Goal: Information Seeking & Learning: Learn about a topic

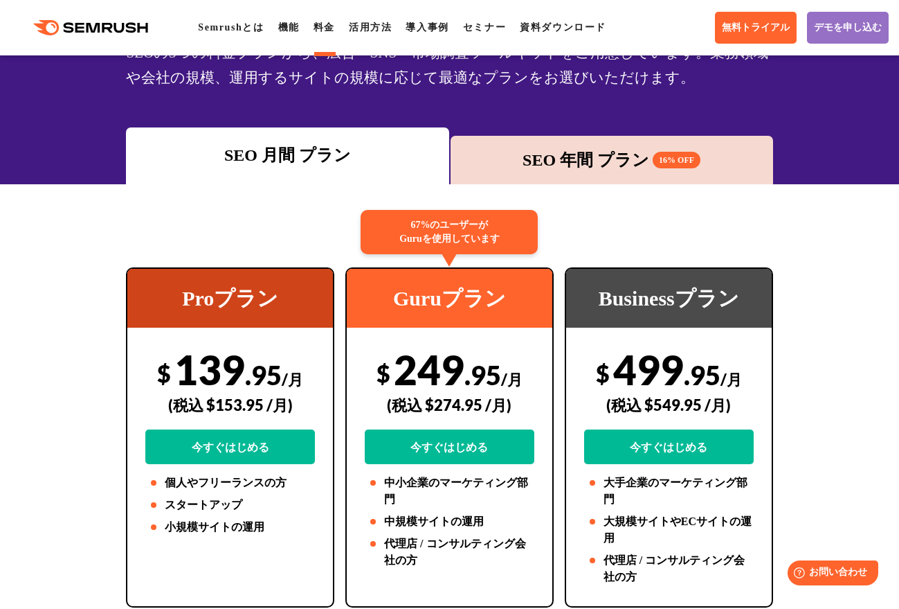
scroll to position [138, 0]
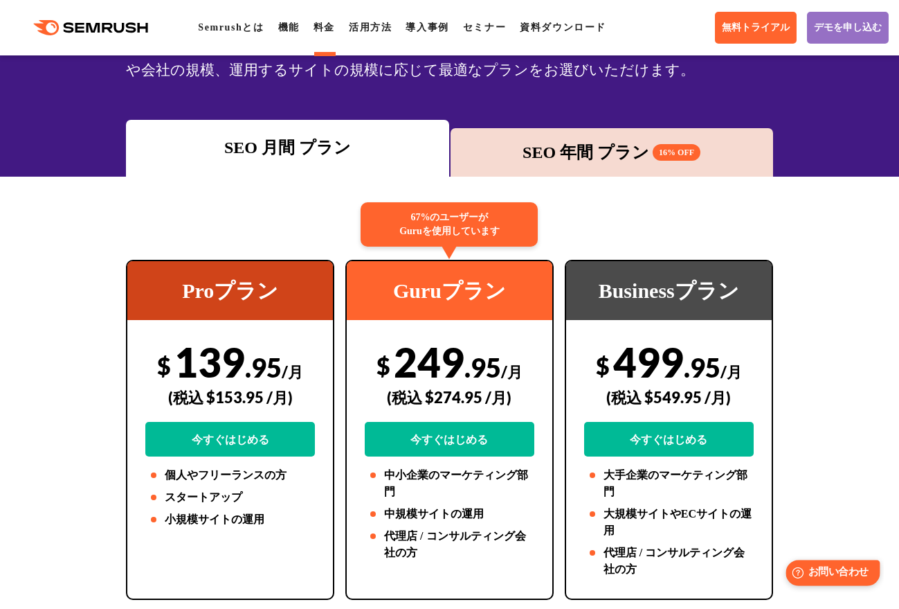
click at [819, 573] on span "お問い合わせ" at bounding box center [839, 572] width 60 height 13
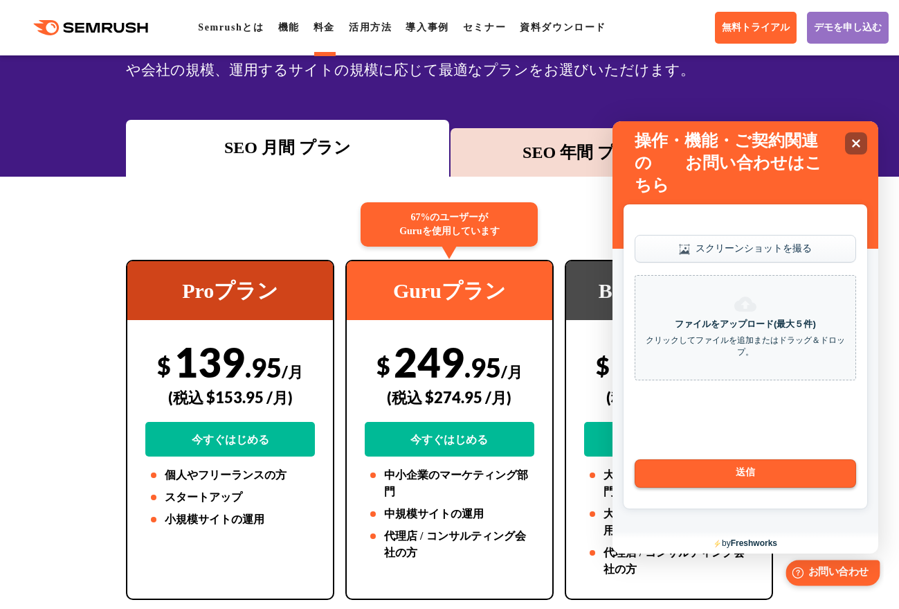
scroll to position [0, 0]
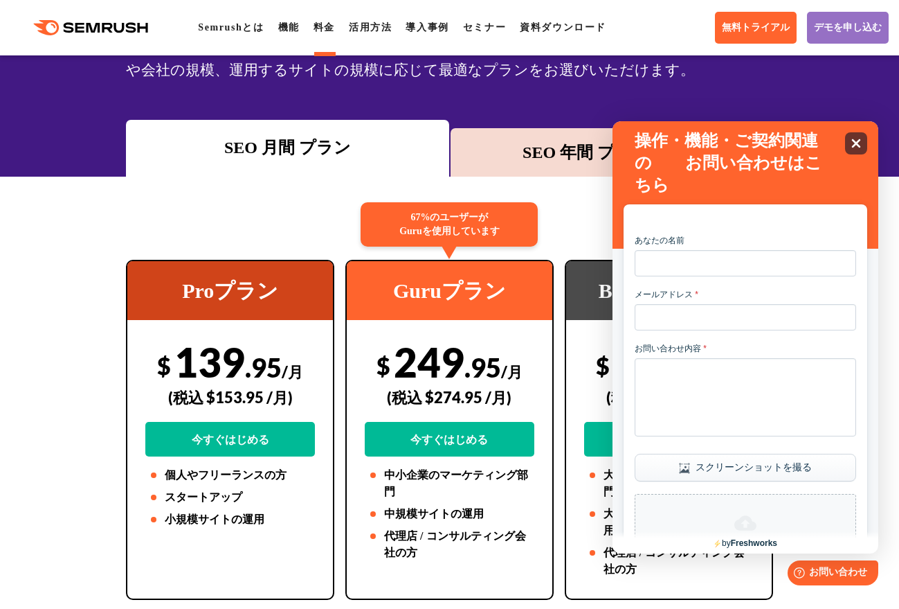
click at [819, 141] on div "Close" at bounding box center [856, 143] width 22 height 22
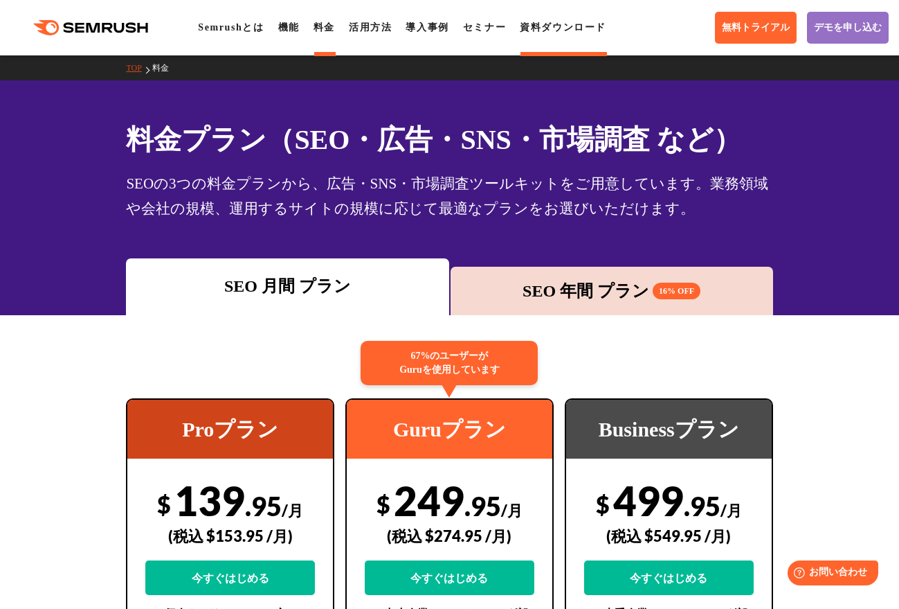
click at [577, 22] on link "資料ダウンロード" at bounding box center [563, 27] width 87 height 10
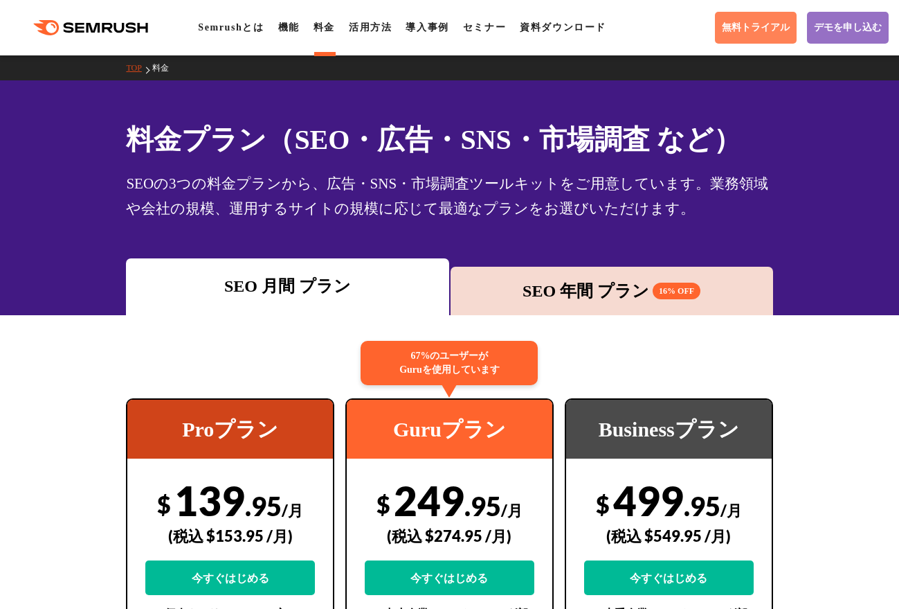
click at [722, 30] on span "無料トライアル" at bounding box center [756, 27] width 68 height 12
click at [562, 26] on link "資料ダウンロード" at bounding box center [563, 27] width 87 height 10
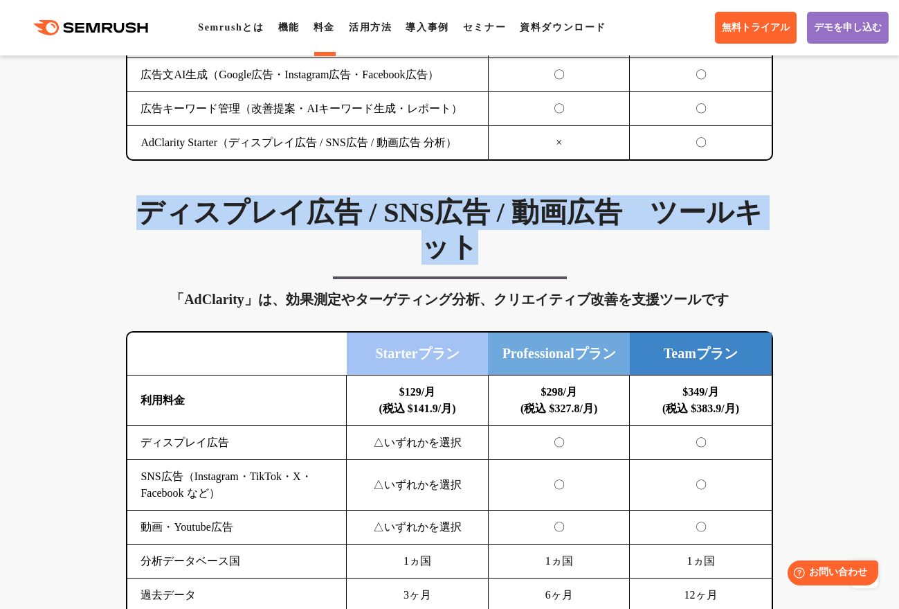
drag, startPoint x: 147, startPoint y: 209, endPoint x: 499, endPoint y: 250, distance: 354.1
click at [499, 250] on h3 "ディスプレイ広告 / SNS広告 / 動画広告　ツールキット" at bounding box center [449, 229] width 647 height 69
copy h3 "ディスプレイ広告 / SNS広告 / 動画広告　ツールキット"
drag, startPoint x: 799, startPoint y: 192, endPoint x: 792, endPoint y: 178, distance: 16.1
